Goal: Ask a question: Seek information or help from site administrators or community

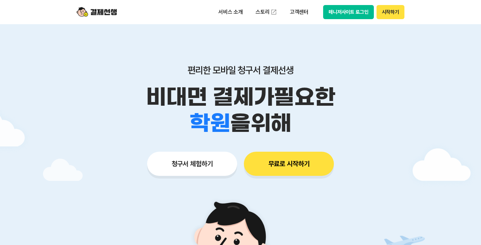
click at [290, 167] on button "무료로 시작하기" at bounding box center [289, 164] width 90 height 24
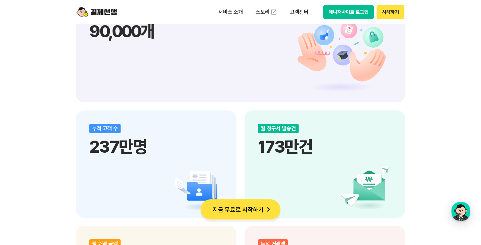
scroll to position [840, 0]
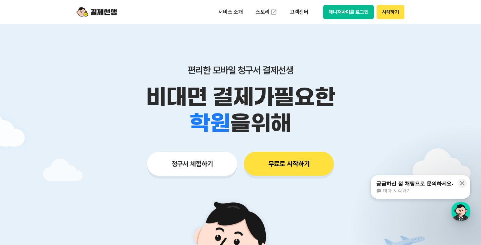
click at [311, 171] on button "무료로 시작하기" at bounding box center [289, 164] width 90 height 24
click at [305, 8] on p "고객센터" at bounding box center [299, 12] width 28 height 12
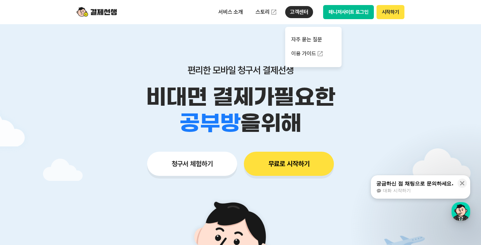
click at [296, 12] on p "고객센터" at bounding box center [299, 12] width 28 height 12
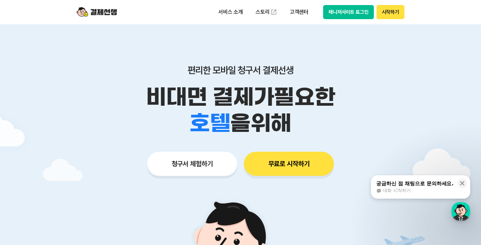
click at [289, 158] on button "무료로 시작하기" at bounding box center [289, 164] width 90 height 24
click at [297, 15] on p "고객센터" at bounding box center [299, 12] width 28 height 12
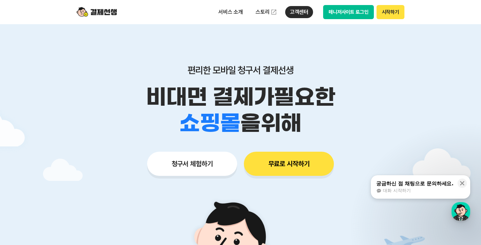
click at [285, 158] on button "무료로 시작하기" at bounding box center [289, 164] width 90 height 24
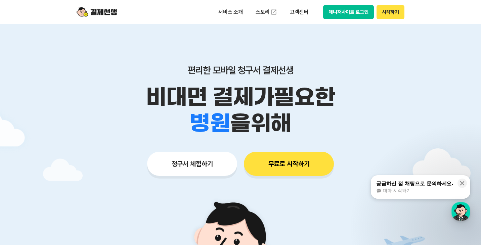
click at [392, 9] on button "시작하기" at bounding box center [391, 12] width 28 height 14
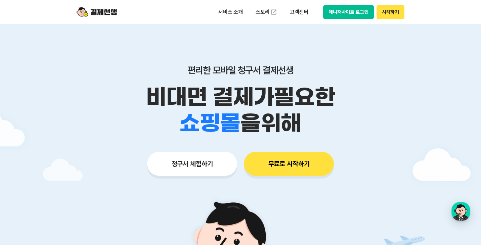
click at [346, 13] on button "매니저사이트 로그인" at bounding box center [348, 12] width 51 height 14
click at [458, 211] on div "button" at bounding box center [461, 211] width 19 height 19
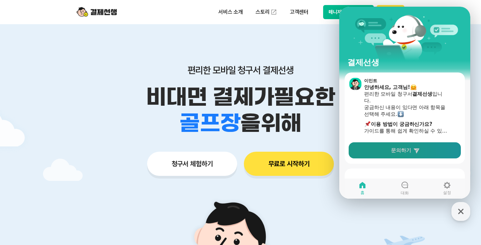
click at [409, 152] on span "문의하기" at bounding box center [401, 150] width 20 height 7
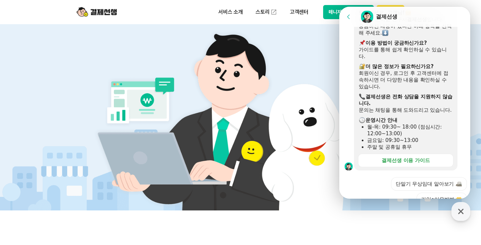
scroll to position [202, 0]
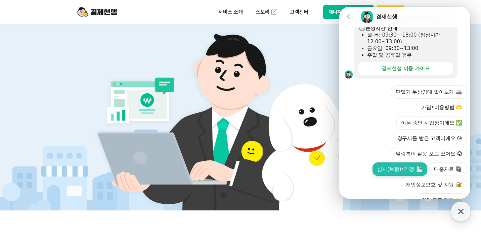
click at [387, 176] on button "심사(보완)•가맹" at bounding box center [400, 169] width 54 height 13
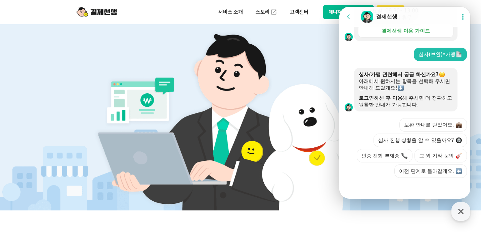
scroll to position [261, 0]
click at [425, 118] on button "보완 안내를 받았어요." at bounding box center [433, 124] width 68 height 13
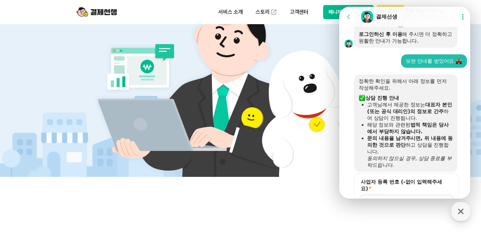
scroll to position [415, 0]
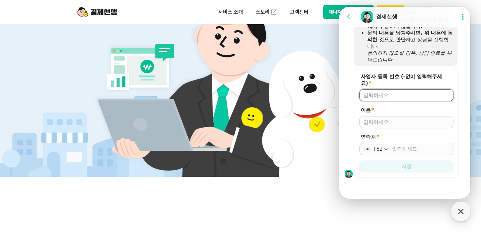
click at [391, 96] on input "사업자 등록 번호 (-없이 입력해주세요) *" at bounding box center [406, 95] width 86 height 7
type input "3749800780"
click at [396, 116] on div "이름 *" at bounding box center [406, 118] width 94 height 22
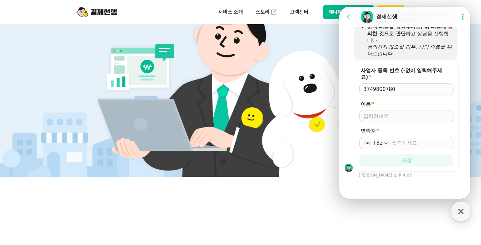
click at [396, 118] on div at bounding box center [406, 116] width 94 height 12
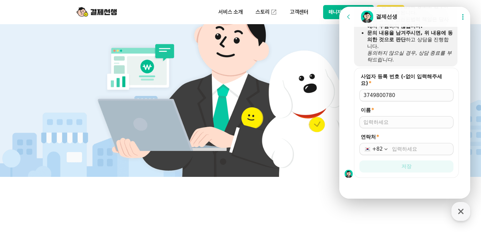
click at [396, 127] on form "사업자 등록 번호 (-없이 입력해주세요) * 3749800780 이름 * 연락처 * +82 저장" at bounding box center [406, 123] width 105 height 110
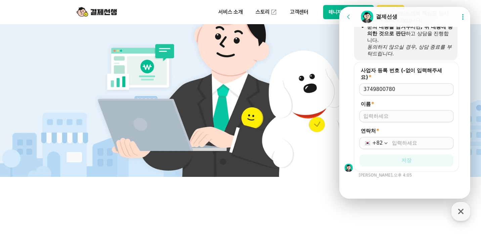
click at [401, 124] on form "사업자 등록 번호 (-없이 입력해주세요) * 3749800780 이름 * 연락처 * +82 저장" at bounding box center [406, 117] width 105 height 110
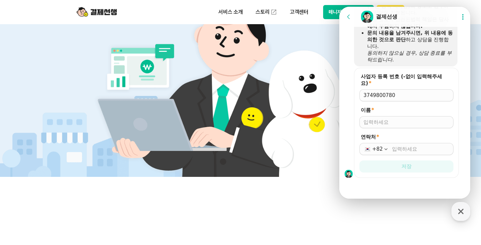
click at [404, 121] on input "이름 *" at bounding box center [406, 122] width 86 height 7
type input "d"
type input "[PERSON_NAME]"
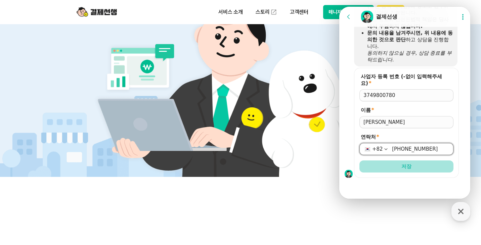
type input "[PHONE_NUMBER]"
click at [407, 166] on span "저장" at bounding box center [406, 166] width 10 height 7
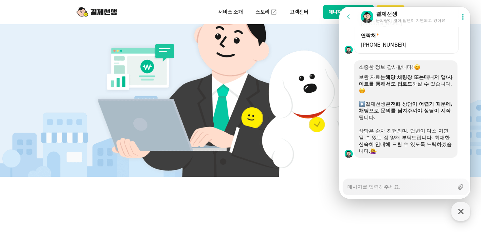
scroll to position [506, 0]
drag, startPoint x: 386, startPoint y: 83, endPoint x: 436, endPoint y: 86, distance: 50.8
click at [436, 86] on div "보완 자료는 해당 채팅창 또는 ​ 매니저 앱/사이트를 통해서도 업로드 하실 수 있습니다." at bounding box center [406, 84] width 94 height 20
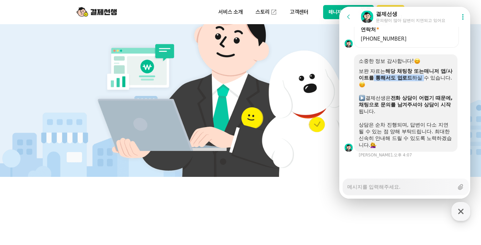
scroll to position [512, 0]
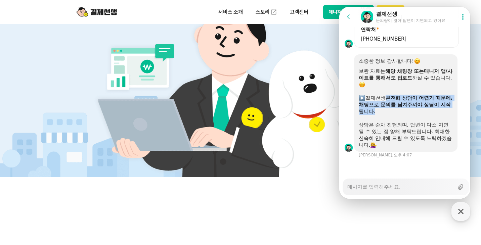
drag, startPoint x: 381, startPoint y: 97, endPoint x: 413, endPoint y: 111, distance: 34.5
click at [413, 111] on div "결제선생은 전화 상담이 어렵기 때문에, 채팅으로 문의를 남겨주셔야 상담이 시작 됩니다." at bounding box center [406, 105] width 94 height 20
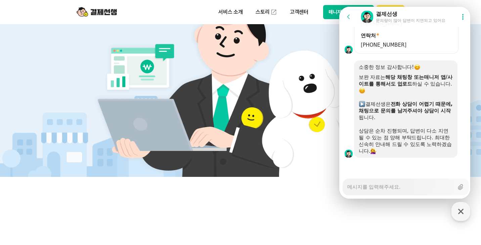
click at [379, 186] on textarea "Messenger Input Textarea" at bounding box center [400, 184] width 106 height 11
type textarea "x"
type textarea "ㅋ"
type textarea "x"
type textarea "카"
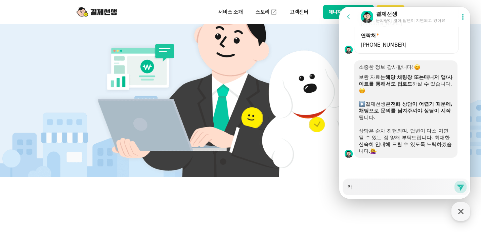
type textarea "x"
type textarea "칻"
type textarea "x"
type textarea "카득"
type textarea "x"
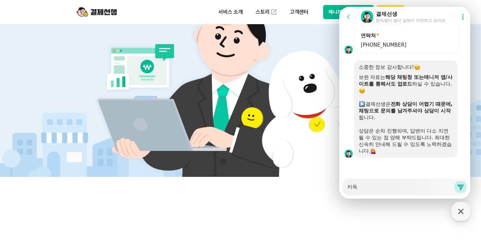
type textarea "카듟"
type textarea "x"
type textarea "카득사"
type textarea "x"
type textarea "카득ㅅ"
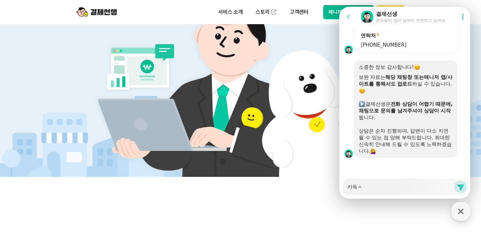
type textarea "x"
type textarea "카득"
type textarea "x"
type textarea "카"
type textarea "x"
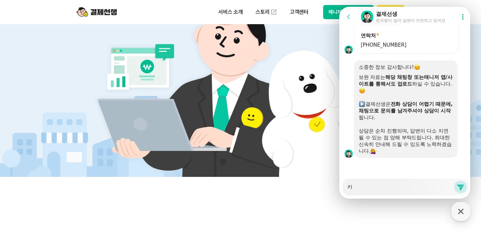
type textarea "카ㄷ"
type textarea "x"
type textarea "카드"
type textarea "x"
type textarea "카듯"
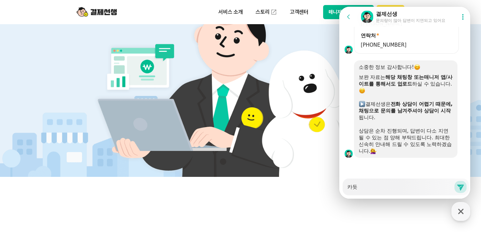
type textarea "x"
type textarea "카드사"
type textarea "x"
type textarea "카드삽"
type textarea "x"
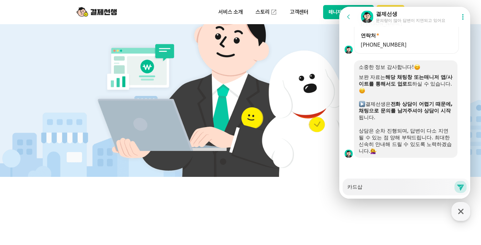
type textarea "카드사벼"
type textarea "x"
type textarea "카드사별"
type textarea "x"
type textarea "카드사별 가"
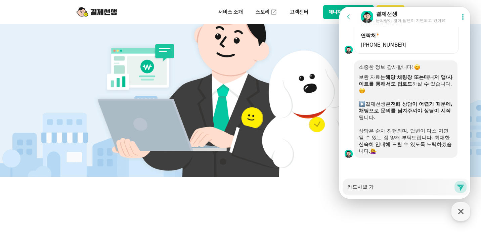
type textarea "x"
type textarea "카드사별 감"
type textarea "x"
type textarea "카드사별 가매"
type textarea "x"
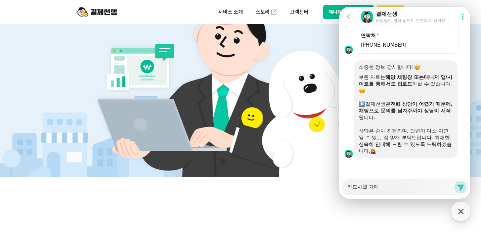
type textarea "카드사별 가맹"
type textarea "x"
type textarea "카드사별 가맹ㅈ"
type textarea "x"
type textarea "카드사별 가맹점"
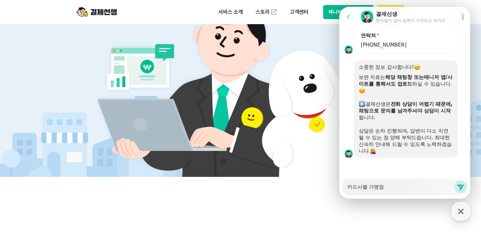
type textarea "x"
type textarea "카드사별 가맹점 ㅂ"
type textarea "x"
type textarea "카드사별 가맹점 번"
type textarea "x"
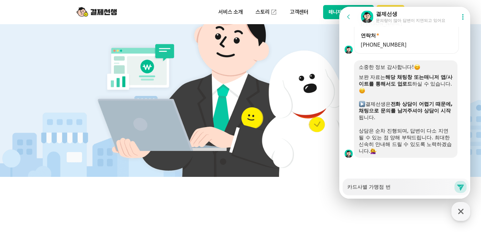
type textarea "카드사별 가맹점 벊"
type textarea "x"
type textarea "카드사별 가맹점 번호"
type textarea "x"
type textarea "카드사별 가맹점 번호"
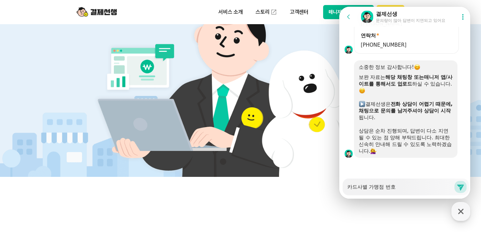
type textarea "x"
type textarea "카드사별 가맹점 번호 보"
type textarea "x"
type textarea "카드사별 가맹점 번호 본"
type textarea "x"
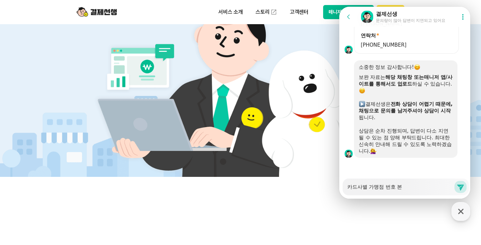
type textarea "카드사별 가맹점 번호 보내"
type textarea "x"
type textarea "카드사별 가맹점 번호 보낻"
type textarea "x"
type textarea "카드사별 가맹점 번호 보내다"
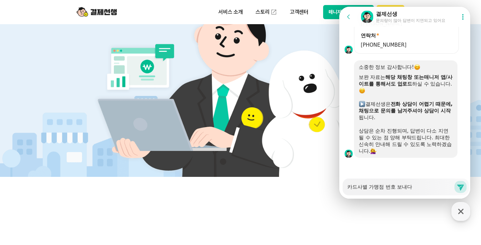
type textarea "x"
type textarea "카드사별 가맹점 번호 보내달"
type textarea "x"
type textarea "카드사별 가맹점 번호 보내달ㄹ"
type textarea "x"
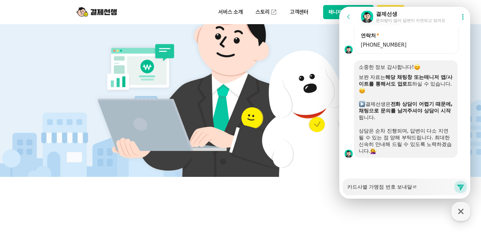
type textarea "카드사별 가맹점 번호 보내달라"
type textarea "x"
type textarea "카드사별 가맹점 번호 보내달락"
type textarea "x"
type textarea "카드사별 가맹점 번호 보내달라고"
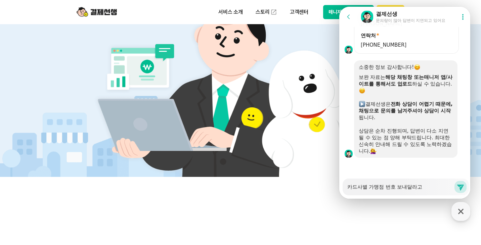
type textarea "x"
type textarea "카드사별 가맹점 번호 보내달라고"
type textarea "x"
type textarea "카드사별 가맹점 번호 보내달라고 ㅎ"
type textarea "x"
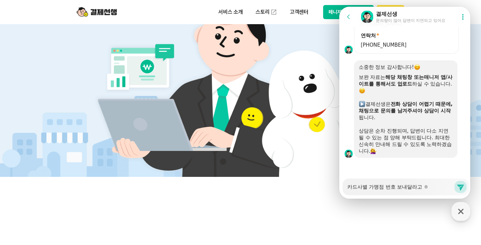
type textarea "카드사별 가맹점 번호 보내달라고 하"
type textarea "x"
type textarea "카드사별 가맹점 번호 보내달라고 ㅎ"
type textarea "x"
type textarea "카드사별 가맹점 번호 보내달라고"
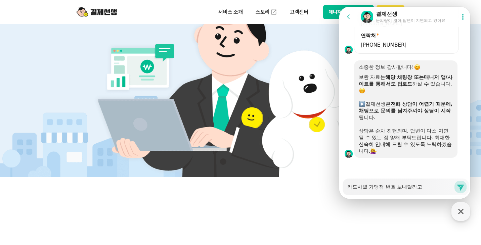
type textarea "x"
type textarea "카드사별 가맹점 번호 보내달라고 ㅎ"
type textarea "x"
type textarea "카드사별 가맹점 번호 보내달라고 하"
type textarea "x"
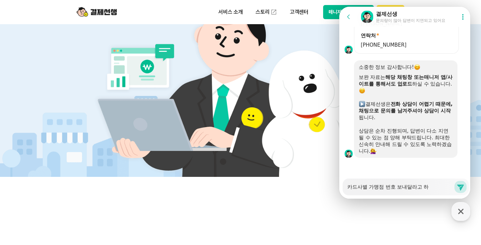
type textarea "카드사별 가맹점 번호 보내달라고 핫"
type textarea "x"
type textarea "카드사별 가맹점 번호 보내달라고 하셔"
type textarea "x"
type textarea "카드사별 가맹점 번호 보내달라고 하셔서"
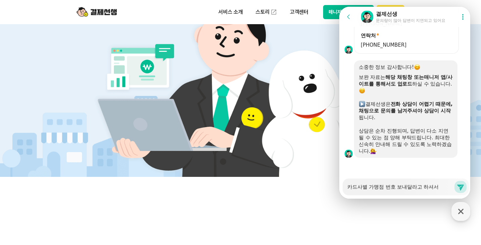
type textarea "x"
type textarea "카드사별 가맹점 번호 보내달라고 하셔서"
type textarea "x"
type textarea "카드사별 가맹점 번호 보내달라고 하셔서 ㅂ"
type textarea "x"
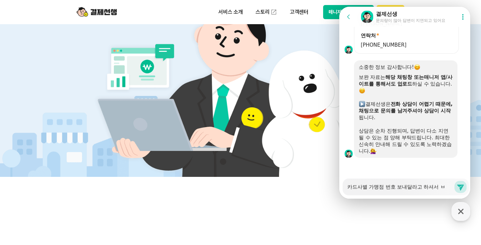
type textarea "카드사별 가맹점 번호 보내달라고 하셔서 보"
type textarea "x"
type textarea "카드사별 가맹점 번호 보내달라고 하셔서 본"
type textarea "x"
type textarea "카드사별 가맹점 번호 보내달라고 하셔서 보낻"
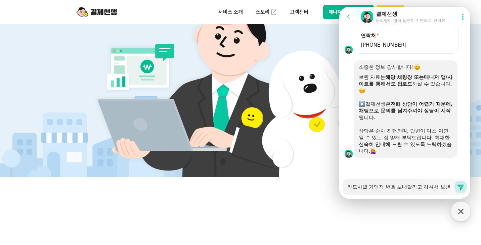
type textarea "x"
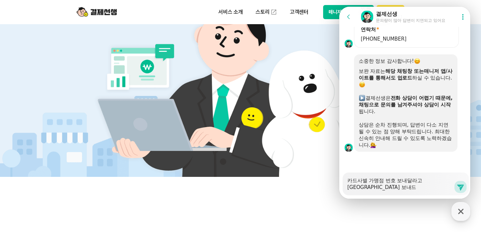
type textarea "카드사별 가맹점 번호 보내달라고 하셔서 보내들"
type textarea "x"
type textarea "카드사별 가맹점 번호 보내달라고 하셔서 보내드리"
type textarea "x"
type textarea "카드사별 가맹점 번호 보내달라고 하셔서 보내드립"
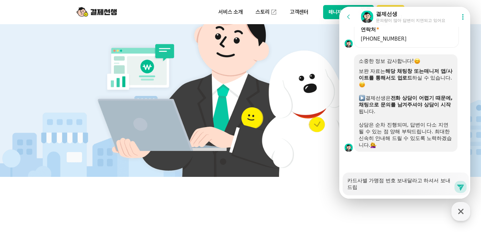
type textarea "x"
type textarea "카드사별 가맹점 번호 보내달라고 하셔서 보내드립ㄴ"
type textarea "x"
type textarea "카드사별 가맹점 번호 보내달라고 하셔서 보내[PERSON_NAME]"
type textarea "x"
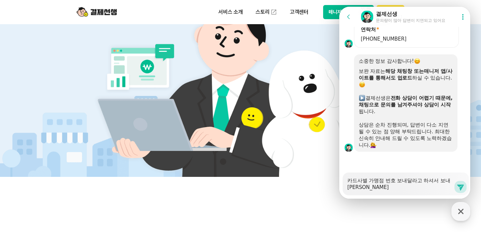
type textarea "카드사별 가맹점 번호 보내달라고 하셔서 보내드립닏"
type textarea "x"
type textarea "카드사별 가맹점 번호 보내달라고 하셔서 보내드립니다"
type textarea "x"
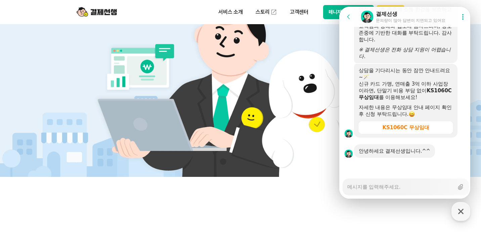
scroll to position [850, 0]
click at [382, 189] on textarea "Messenger Input Textarea" at bounding box center [400, 184] width 106 height 11
type textarea "x"
type textarea "ㅍ"
type textarea "x"
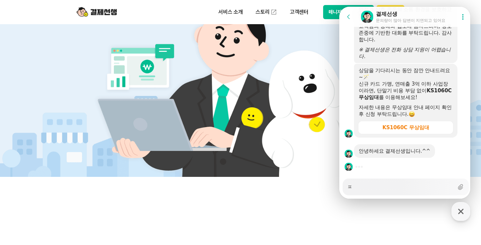
type textarea "파"
type textarea "x"
type textarea "팡"
type textarea "x"
type textarea "파이"
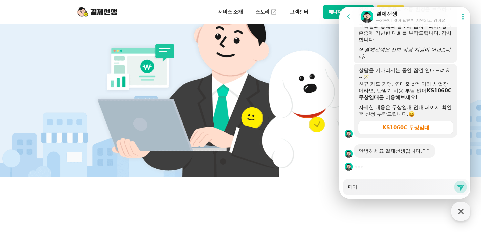
type textarea "x"
type textarea "파ㅇ"
type textarea "x"
type textarea "파"
type textarea "x"
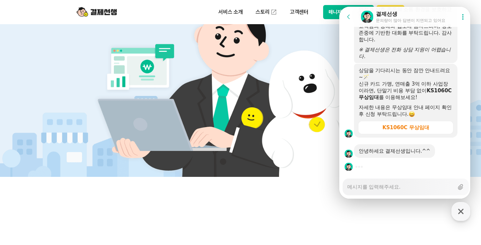
type textarea "x"
type textarea "ㅍ"
type textarea "x"
type textarea "파"
type textarea "x"
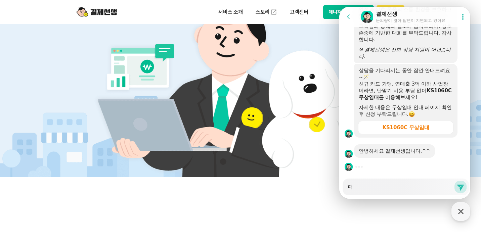
type textarea "팡"
type textarea "x"
type textarea "파일"
type textarea "x"
type textarea "파일로"
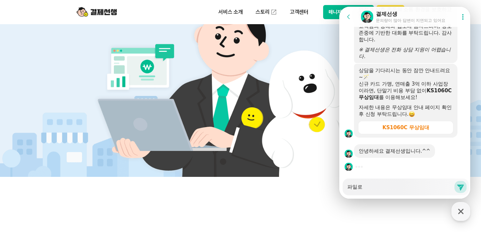
type textarea "x"
type textarea "파일로"
type textarea "x"
type textarea "파일로 ㅂ"
type textarea "x"
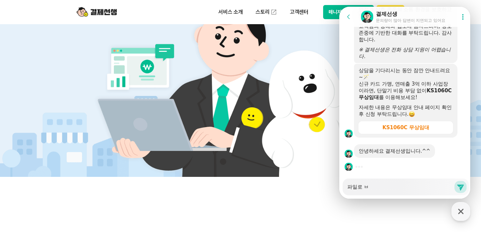
type textarea "파일로 보"
type textarea "x"
type textarea "파일로 본"
type textarea "x"
type textarea "파일로 보내"
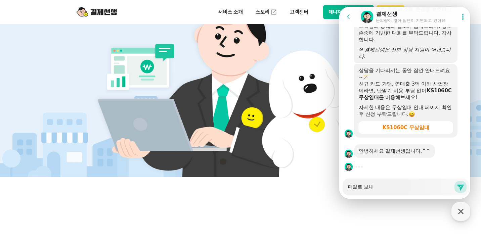
type textarea "x"
type textarea "파일로 보낻"
type textarea "x"
type textarea "파일로 보내드"
type textarea "x"
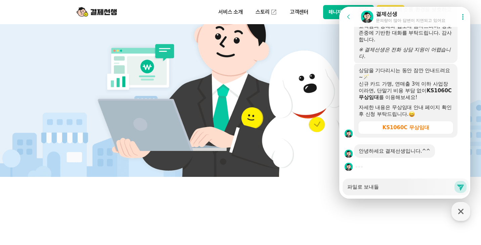
type textarea "파일로 보내드려"
type textarea "x"
type textarea "파일로 보내드렫"
type textarea "x"
type textarea "파일로 보내드려도"
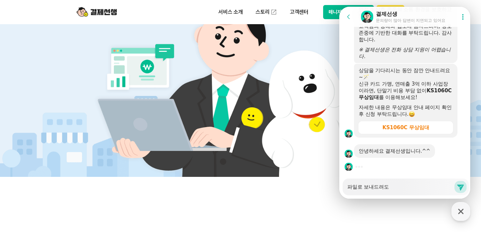
type textarea "x"
type textarea "파일로 보내드려도 ㄷ"
type textarea "x"
type textarea "파일로 보내드려도 도"
type textarea "x"
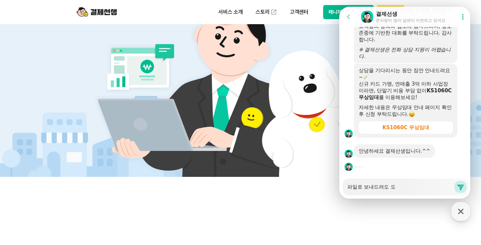
type textarea "파일로 보내드려도 되"
type textarea "x"
type textarea "파일로 보내드려도 됮"
type textarea "x"
type textarea "파일로 보내드려도 되죠"
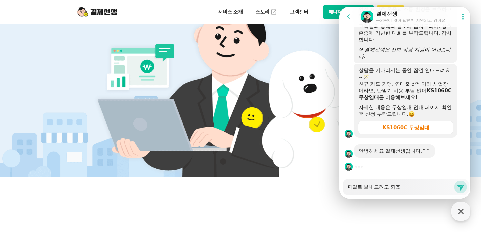
type textarea "x"
type textarea "파일로 보내드려도 되죠?"
type textarea "x"
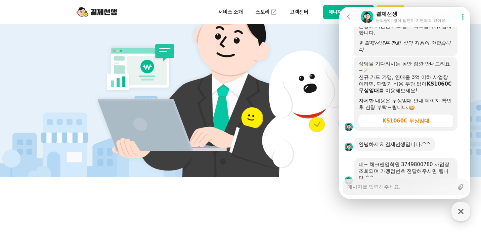
scroll to position [904, 0]
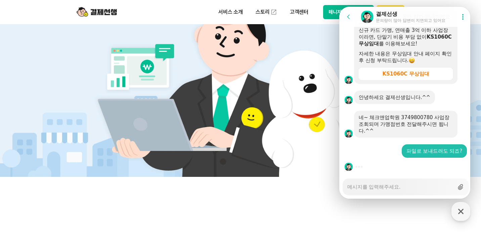
click at [461, 188] on icon at bounding box center [460, 187] width 5 height 6
click at [347, 187] on input "Upload file" at bounding box center [347, 187] width 0 height 0
type textarea "x"
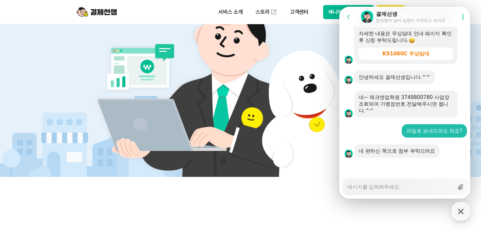
scroll to position [924, 0]
type input "C:\fakepath\카드사별가맹점번호.png"
type textarea "x"
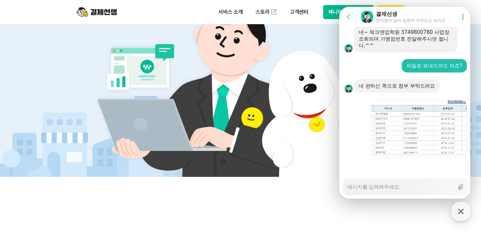
scroll to position [989, 0]
click at [404, 182] on textarea "Messenger Input Textarea" at bounding box center [400, 184] width 106 height 11
type textarea "x"
type textarea "ㅎ"
type textarea "x"
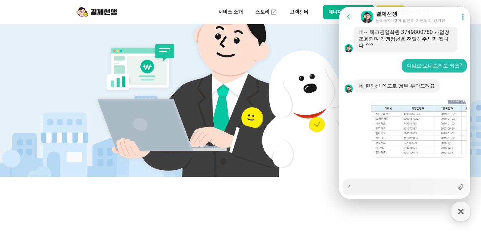
type textarea "호"
type textarea "x"
type textarea "화"
type textarea "x"
type textarea "확"
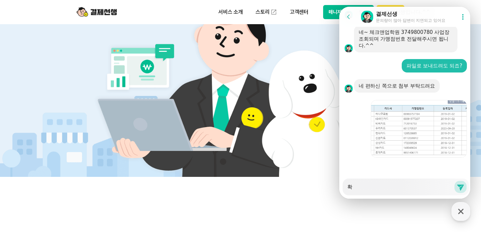
type textarea "x"
type textarea "확ㅇ"
type textarea "x"
type textarea "확이"
type textarea "x"
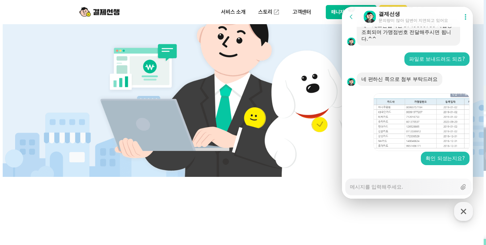
scroll to position [1003, 0]
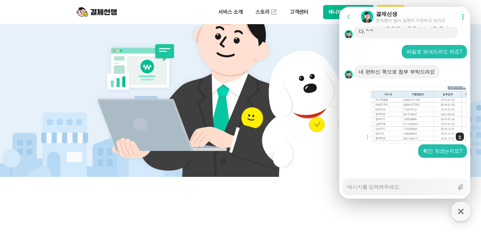
click at [416, 115] on img at bounding box center [419, 115] width 96 height 58
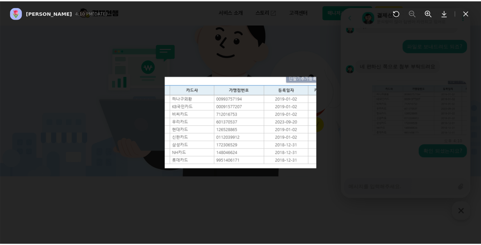
scroll to position [1009, 0]
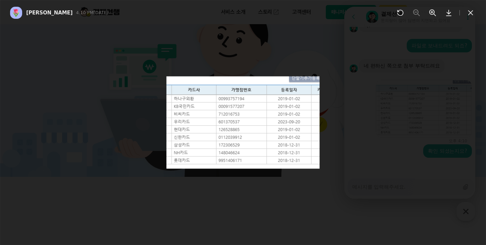
drag, startPoint x: 299, startPoint y: 108, endPoint x: 299, endPoint y: 120, distance: 11.8
click at [299, 120] on img at bounding box center [243, 123] width 153 height 92
click at [386, 117] on div at bounding box center [243, 122] width 486 height 245
click at [330, 38] on div at bounding box center [243, 122] width 486 height 245
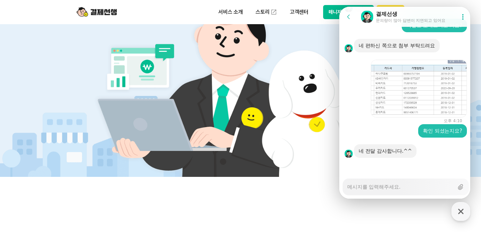
scroll to position [1029, 0]
click at [382, 187] on textarea "Messenger Input Textarea" at bounding box center [400, 184] width 106 height 11
